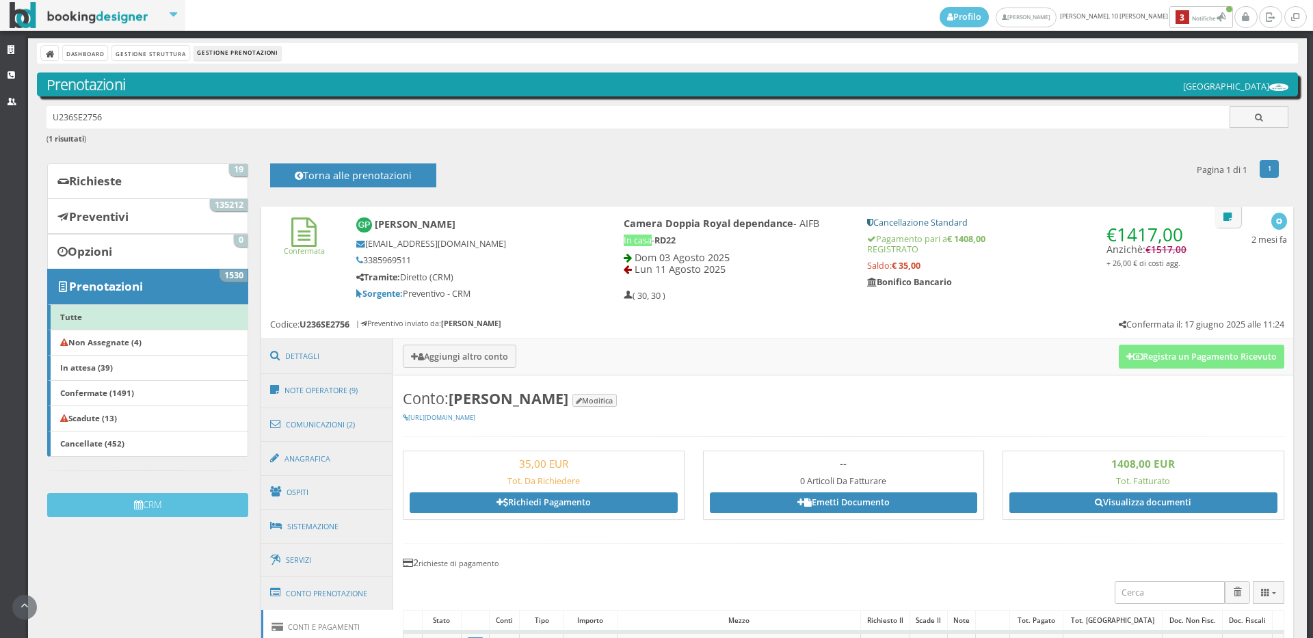
scroll to position [607, 0]
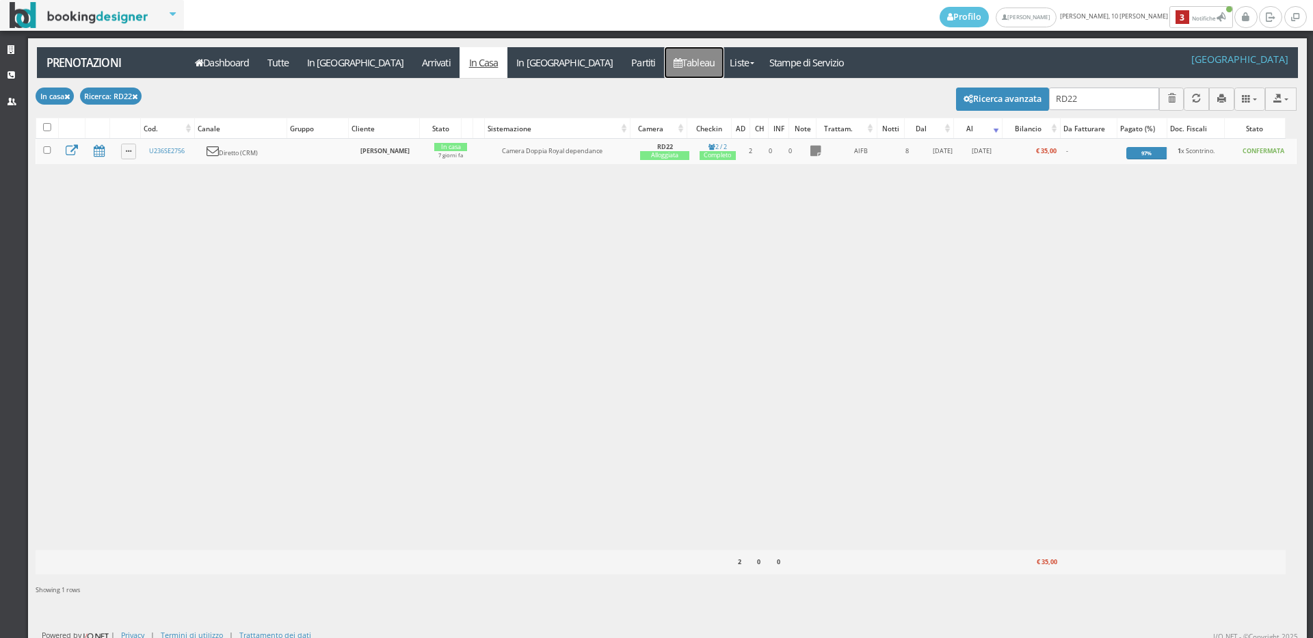
click at [665, 57] on link "Tableau" at bounding box center [694, 62] width 59 height 31
